Goal: Information Seeking & Learning: Learn about a topic

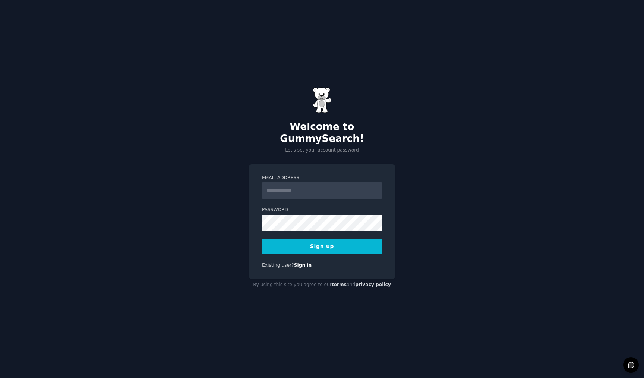
click at [347, 183] on input "Email Address" at bounding box center [322, 191] width 120 height 16
type input "**********"
click at [335, 239] on button "Sign up" at bounding box center [322, 247] width 120 height 16
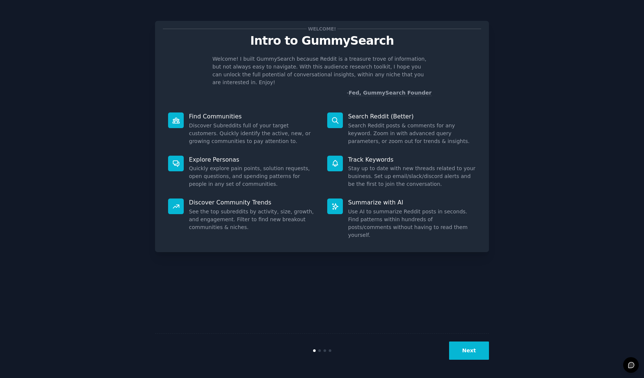
click at [476, 353] on button "Next" at bounding box center [469, 351] width 40 height 18
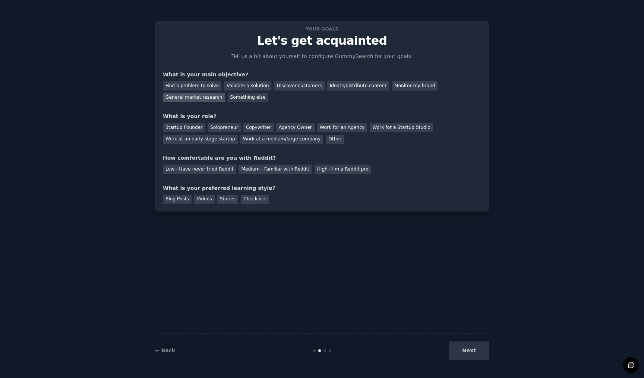
click at [225, 93] on div "General market research" at bounding box center [194, 97] width 62 height 9
click at [345, 87] on div "Ideate/distribute content" at bounding box center [358, 85] width 62 height 9
click at [225, 93] on div "General market research" at bounding box center [194, 97] width 62 height 9
click at [240, 141] on div "Work at a medium/large company" at bounding box center [281, 139] width 83 height 9
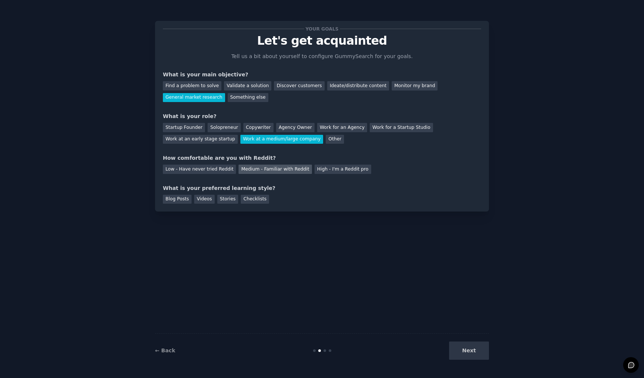
click at [258, 170] on div "Medium - Familiar with Reddit" at bounding box center [274, 169] width 73 height 9
click at [175, 196] on div "Blog Posts" at bounding box center [177, 199] width 29 height 9
click at [474, 353] on button "Next" at bounding box center [469, 351] width 40 height 18
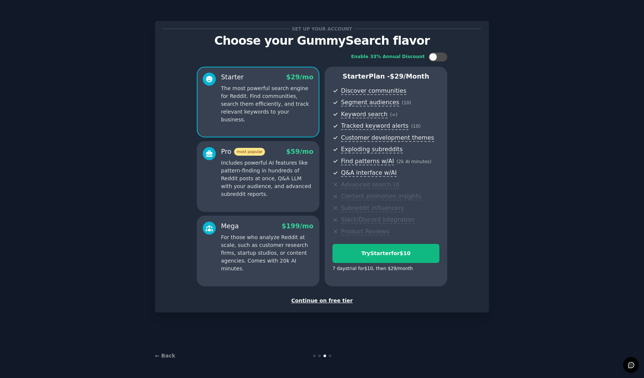
click at [607, 253] on div "Set up your account Choose your GummySearch flavor Enable 33% Annual Discount S…" at bounding box center [321, 188] width 623 height 357
click at [338, 302] on div "Continue on free tier" at bounding box center [322, 301] width 318 height 8
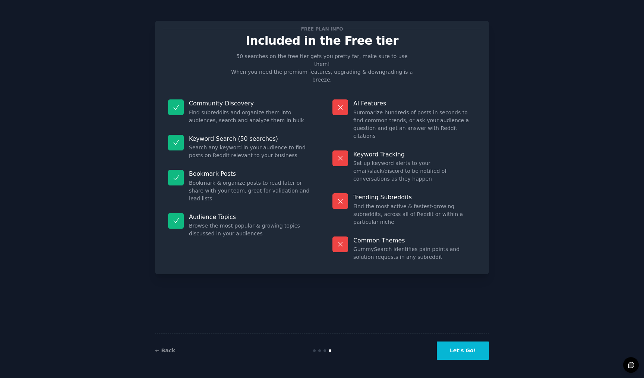
click at [472, 347] on button "Let's Go!" at bounding box center [463, 351] width 52 height 18
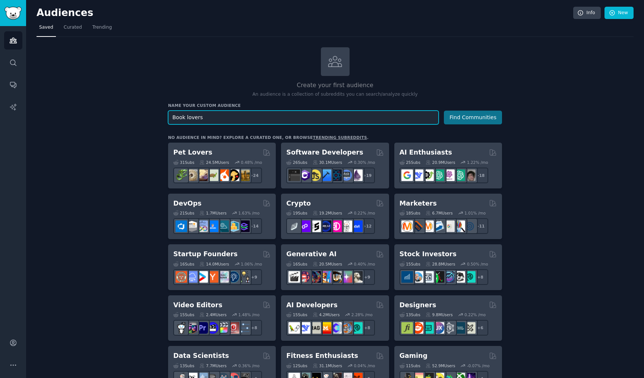
type input "Book lovers"
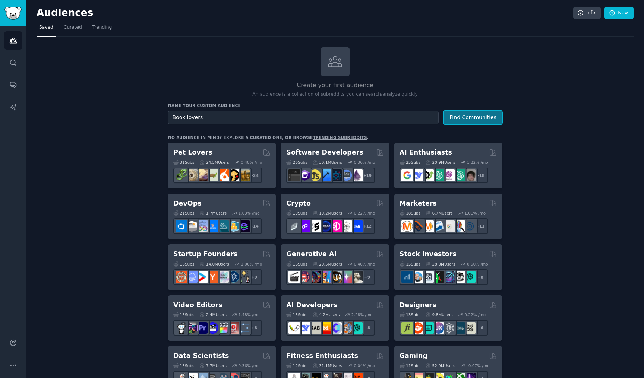
click at [492, 119] on button "Find Communities" at bounding box center [473, 118] width 58 height 14
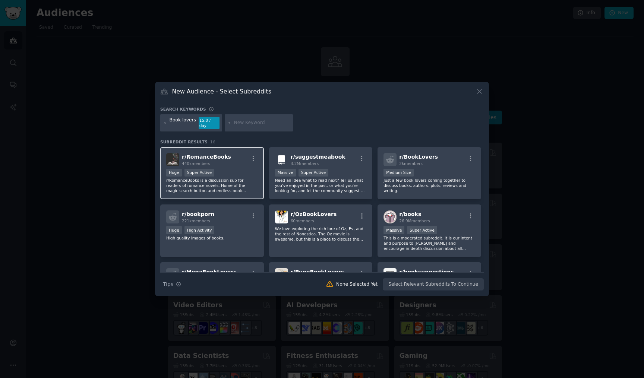
click at [233, 154] on div "r/ RomanceBooks 440k members" at bounding box center [212, 159] width 92 height 13
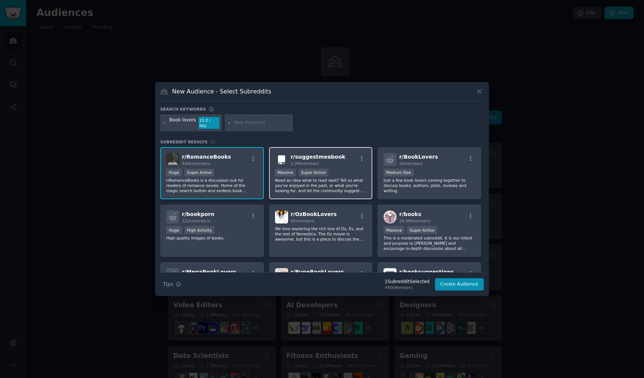
click at [336, 153] on div "r/ suggestmeabook 3.2M members" at bounding box center [321, 159] width 92 height 13
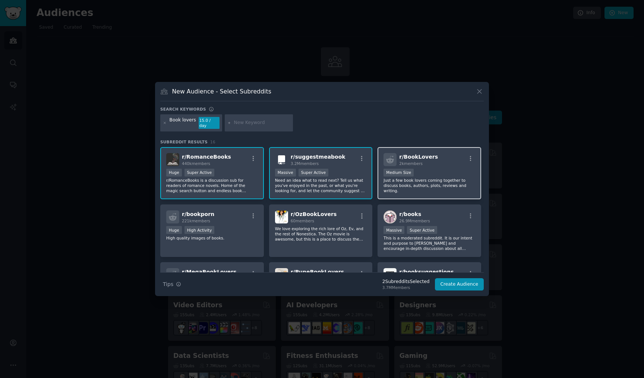
click at [440, 157] on div "r/ BookLovers 2k members" at bounding box center [429, 159] width 92 height 13
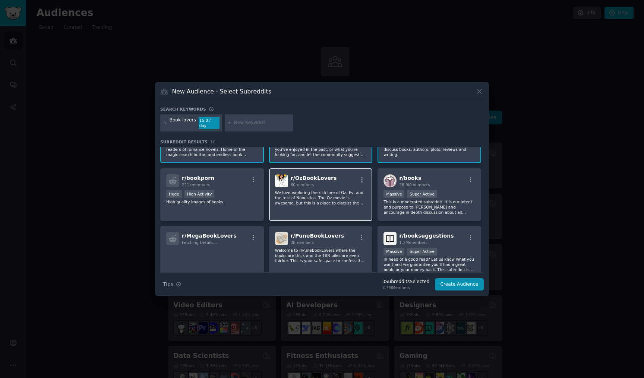
scroll to position [39, 0]
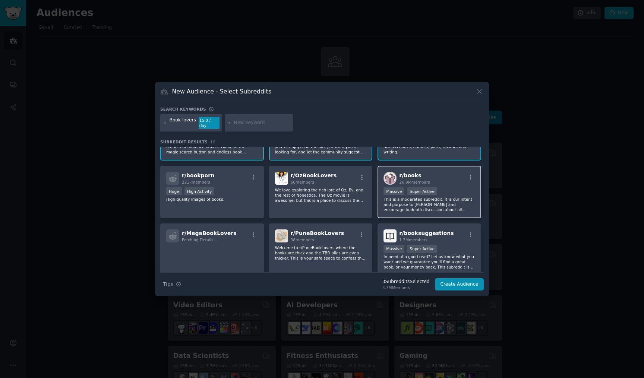
click at [414, 193] on div "Massive Super Active" at bounding box center [429, 191] width 92 height 9
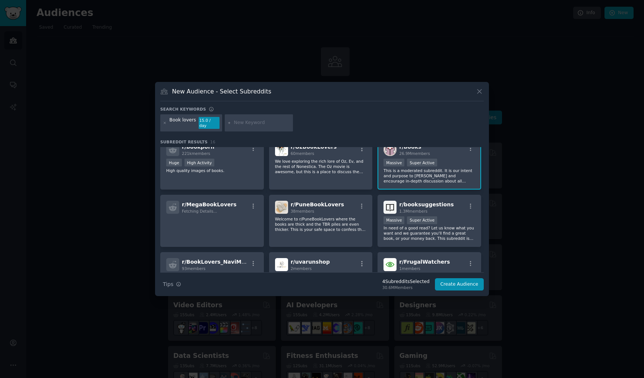
scroll to position [68, 0]
click at [344, 217] on p "Welcome to r/PuneBookLovers where the books are thick and the TBR piles are eve…" at bounding box center [321, 224] width 92 height 16
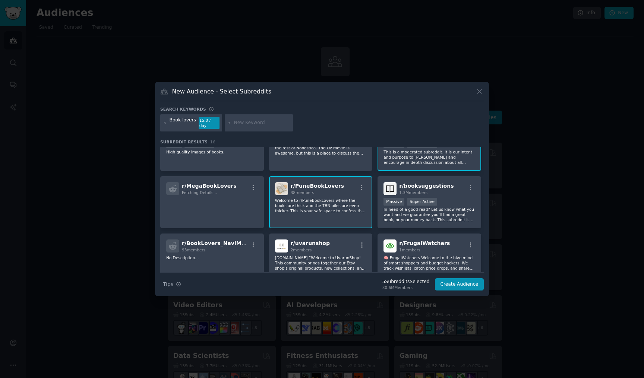
scroll to position [91, 0]
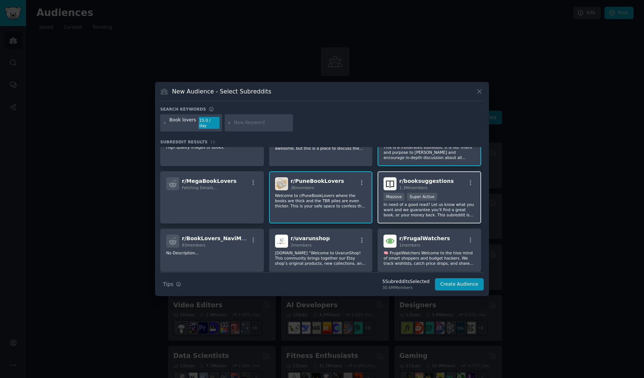
click at [405, 204] on p "In need of a good read? Let us know what you want and we guarantee you'll find …" at bounding box center [429, 210] width 92 height 16
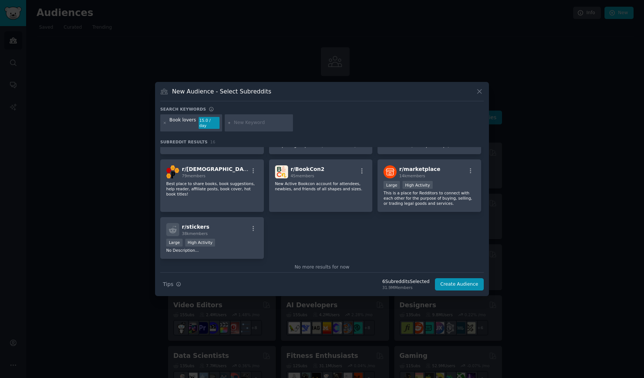
scroll to position [210, 0]
click at [461, 279] on button "Create Audience" at bounding box center [459, 284] width 49 height 13
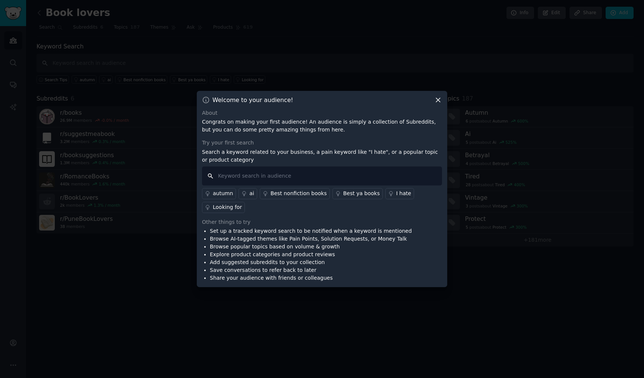
click at [336, 176] on input "text" at bounding box center [322, 176] width 240 height 19
type input "Best book"
click at [210, 176] on input "Best book" at bounding box center [322, 176] width 240 height 19
click at [262, 180] on input "Best book" at bounding box center [322, 176] width 240 height 19
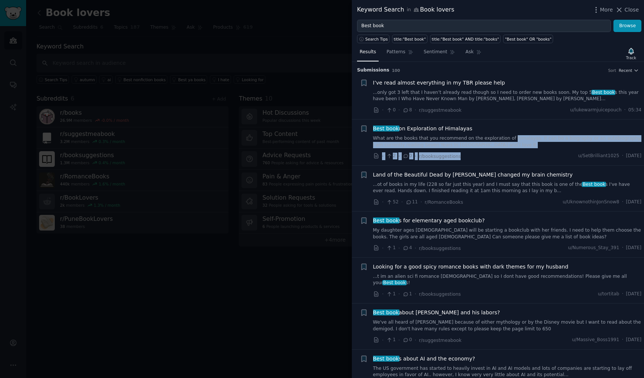
drag, startPoint x: 455, startPoint y: 165, endPoint x: 508, endPoint y: 132, distance: 62.3
click at [508, 132] on li "+ Best book on Exploration of Himalayas What are the books that you recommend o…" at bounding box center [498, 143] width 292 height 46
click at [629, 9] on span "Close" at bounding box center [632, 10] width 14 height 8
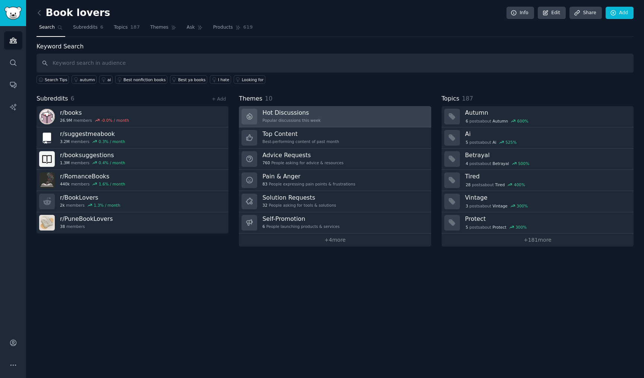
click at [331, 121] on link "Hot Discussions Popular discussions this week" at bounding box center [335, 116] width 192 height 21
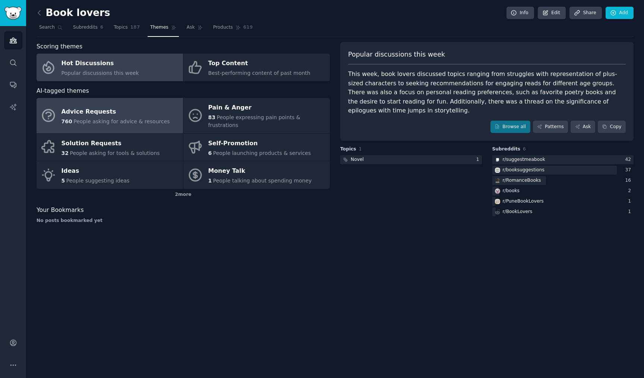
click at [143, 110] on div "Advice Requests" at bounding box center [115, 112] width 108 height 12
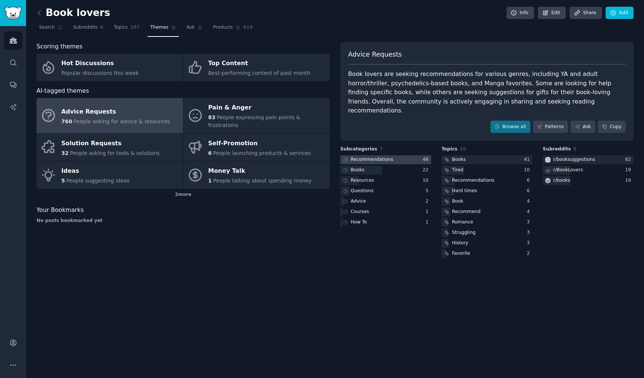
click at [369, 157] on div "Recommendations" at bounding box center [372, 160] width 42 height 7
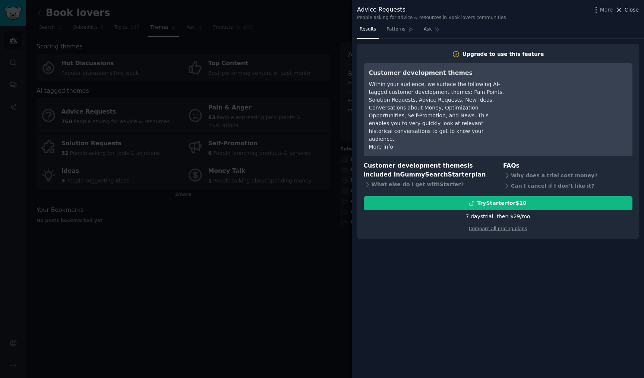
click at [630, 12] on span "Close" at bounding box center [632, 10] width 14 height 8
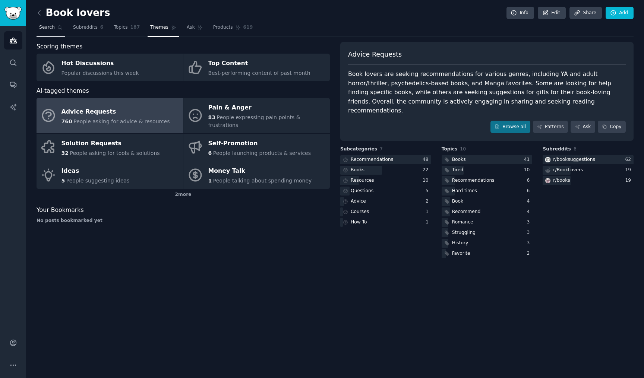
click at [52, 29] on span "Search" at bounding box center [47, 27] width 16 height 7
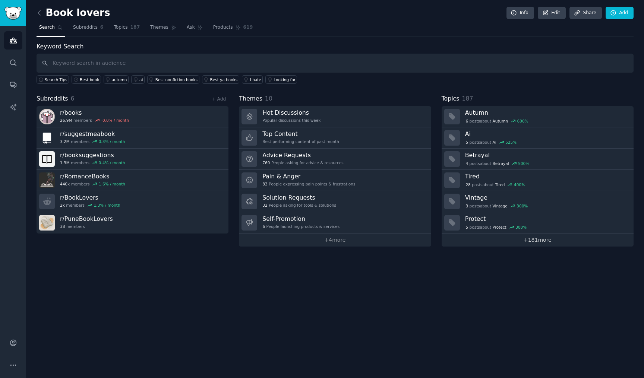
click at [541, 241] on link "+ 181 more" at bounding box center [538, 240] width 192 height 13
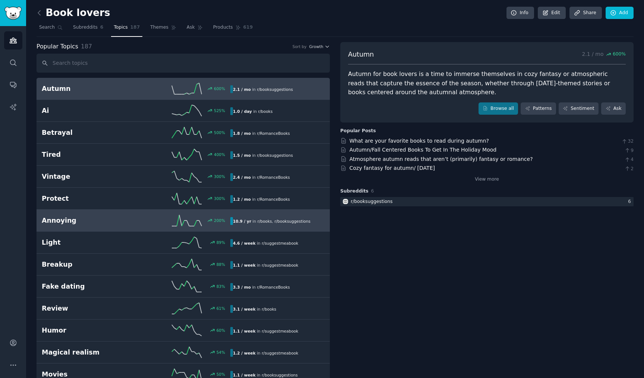
click at [311, 224] on div "10.9 / yr in r/ books , r/ booksuggestions" at bounding box center [274, 221] width 89 height 8
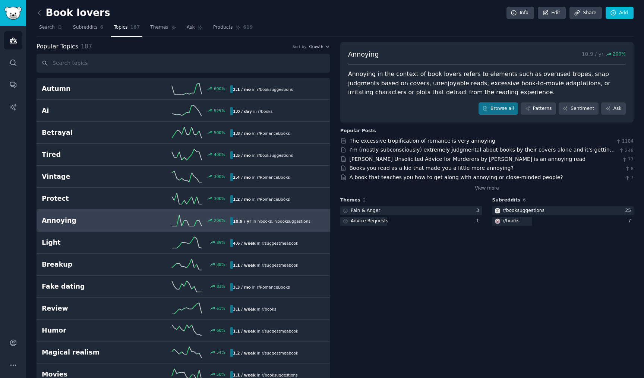
click at [81, 16] on h2 "Book lovers" at bounding box center [74, 13] width 74 height 12
click at [38, 14] on icon at bounding box center [39, 13] width 8 height 8
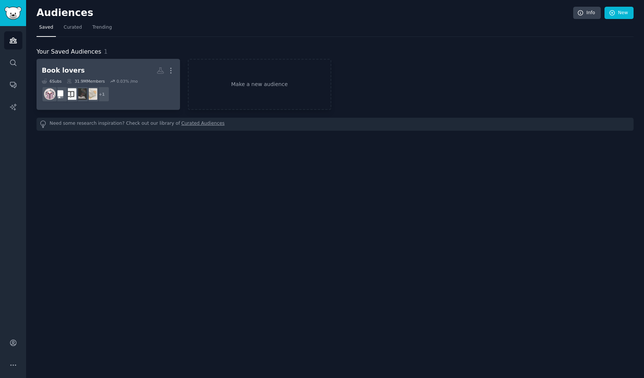
click at [107, 71] on h2 "Book lovers More" at bounding box center [108, 70] width 133 height 13
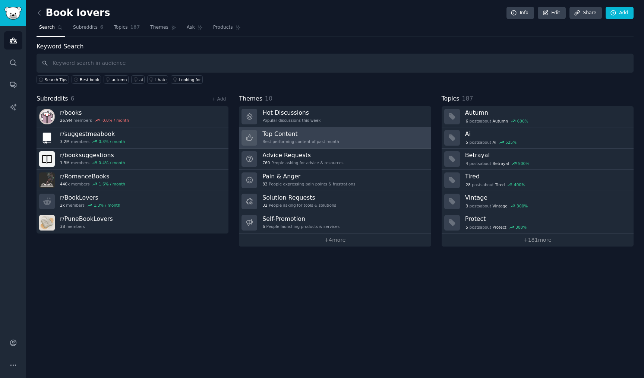
click at [317, 138] on h3 "Top Content" at bounding box center [300, 134] width 77 height 8
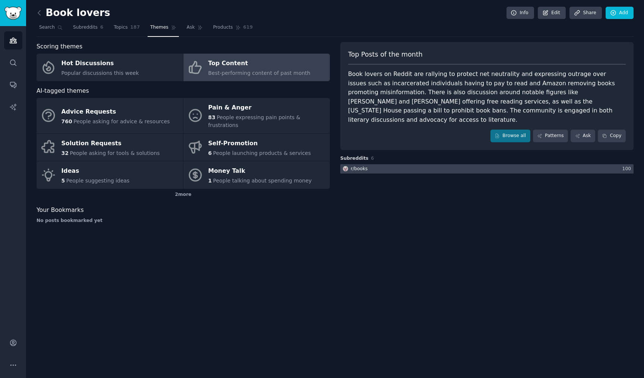
click at [440, 164] on div at bounding box center [486, 168] width 293 height 9
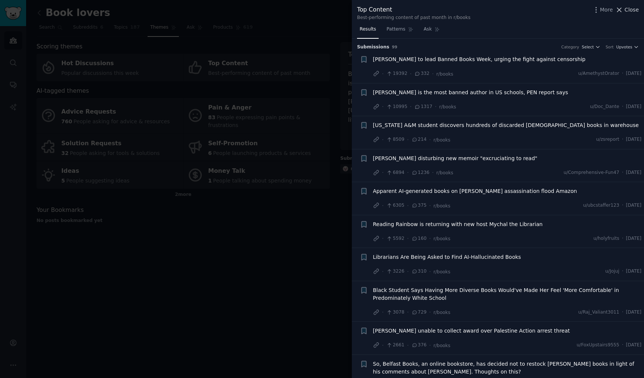
click at [627, 12] on span "Close" at bounding box center [632, 10] width 14 height 8
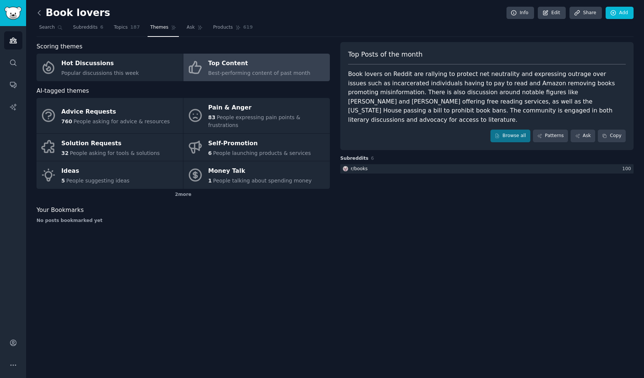
click at [42, 13] on icon at bounding box center [39, 13] width 8 height 8
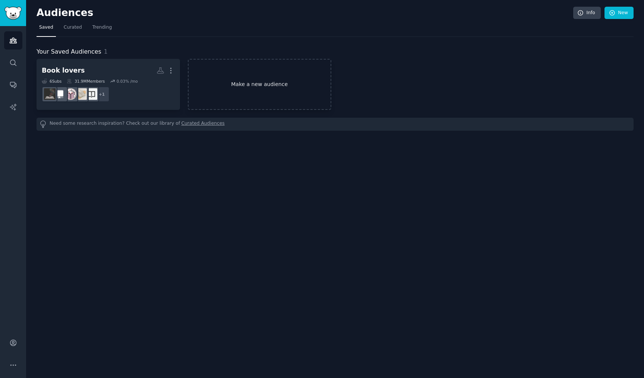
click at [234, 86] on link "Make a new audience" at bounding box center [259, 84] width 143 height 51
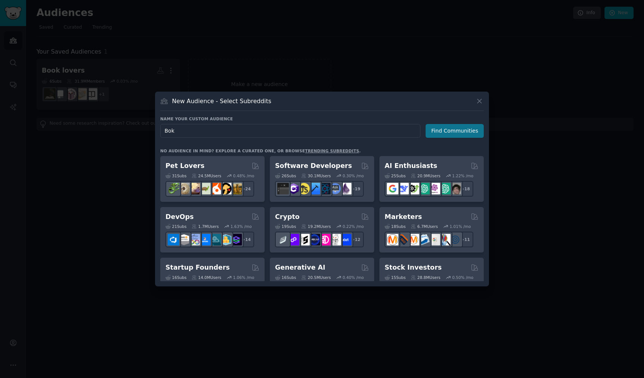
type input "Bok"
click at [446, 130] on button "Find Communities" at bounding box center [455, 131] width 58 height 14
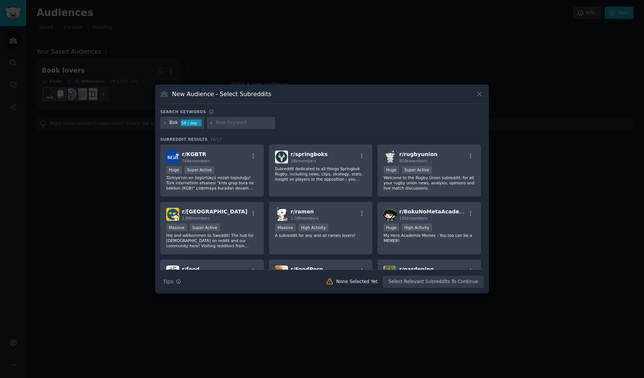
click at [253, 122] on input "text" at bounding box center [244, 123] width 57 height 7
type input "bøker"
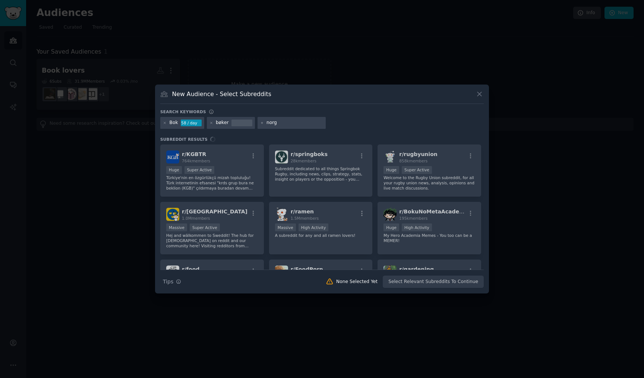
type input "[GEOGRAPHIC_DATA]"
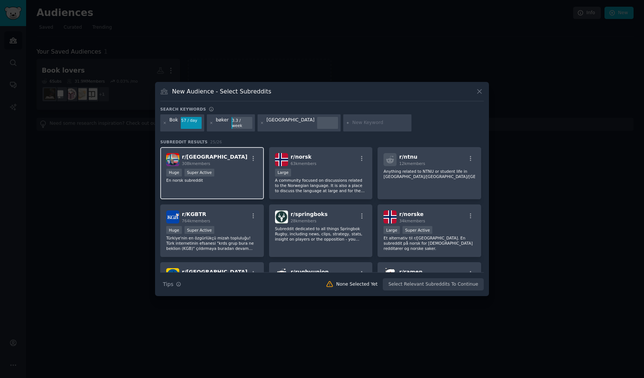
click at [211, 153] on div "r/ norge 308k members" at bounding box center [212, 159] width 92 height 13
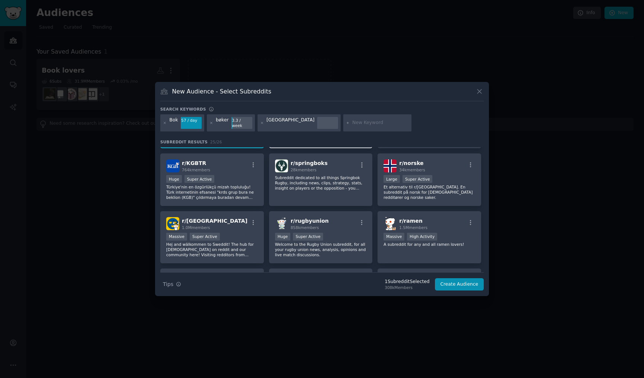
scroll to position [52, 0]
click at [445, 184] on p "Et alternativ til r/[GEOGRAPHIC_DATA]. En subreddit på norsk for [DEMOGRAPHIC_D…" at bounding box center [429, 192] width 92 height 16
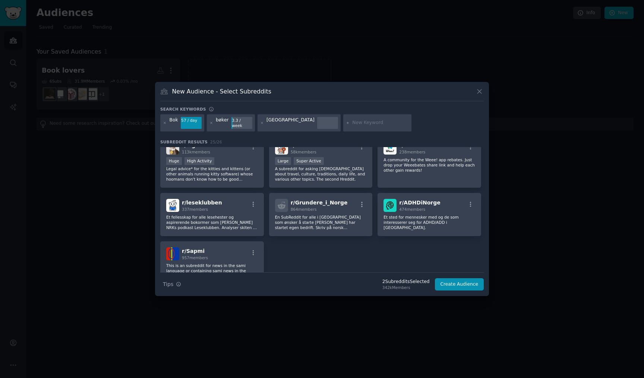
scroll to position [358, 0]
click at [232, 192] on div "r/ leseklubben 337 members Et fellesskap for alle lesehester og aspirerende bok…" at bounding box center [212, 213] width 104 height 43
click at [352, 123] on input "text" at bounding box center [380, 123] width 57 height 7
type input "lese"
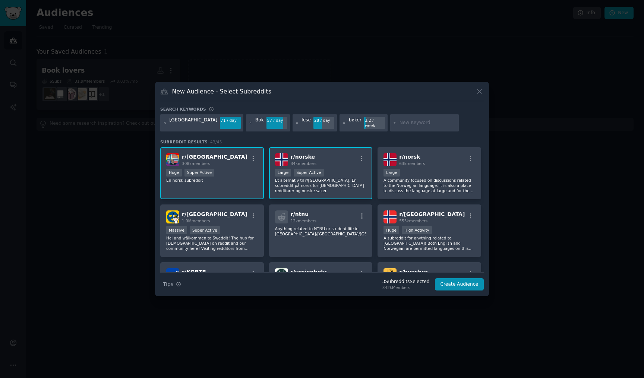
click at [165, 122] on icon at bounding box center [165, 123] width 4 height 4
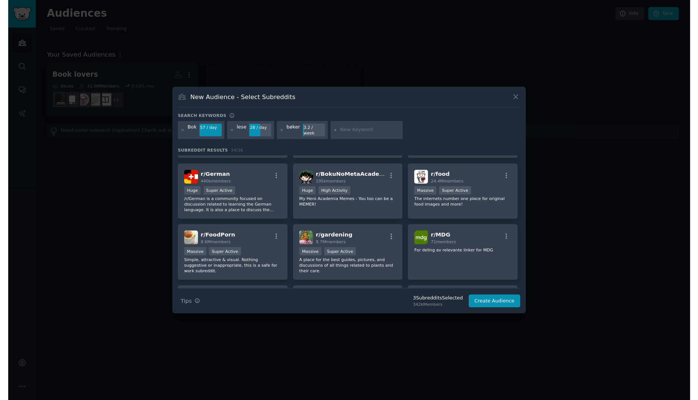
scroll to position [224, 0]
